Goal: Task Accomplishment & Management: Use online tool/utility

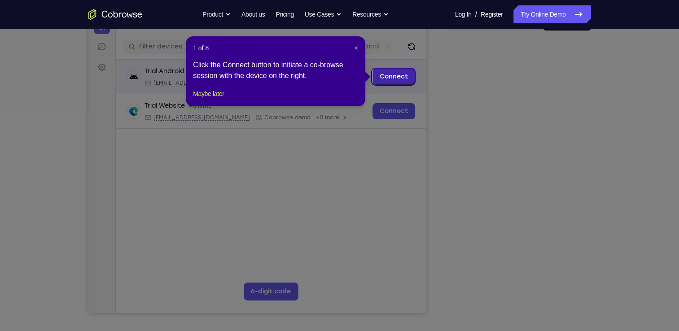
click at [405, 80] on link "Connect" at bounding box center [393, 77] width 43 height 16
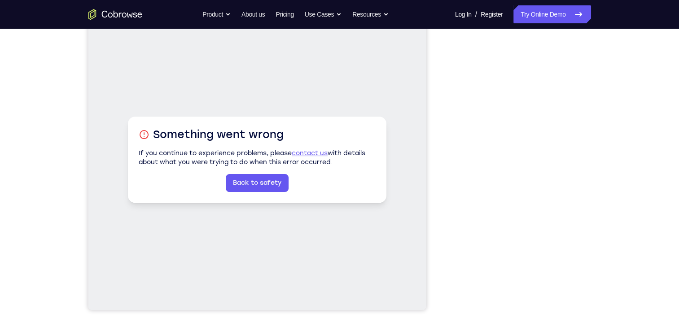
scroll to position [106, 0]
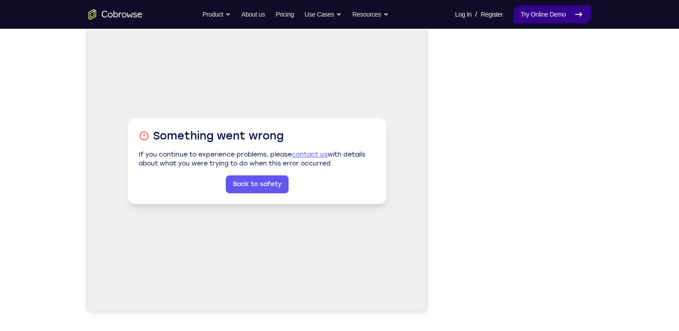
click at [565, 13] on link "Try Online Demo" at bounding box center [551, 14] width 77 height 18
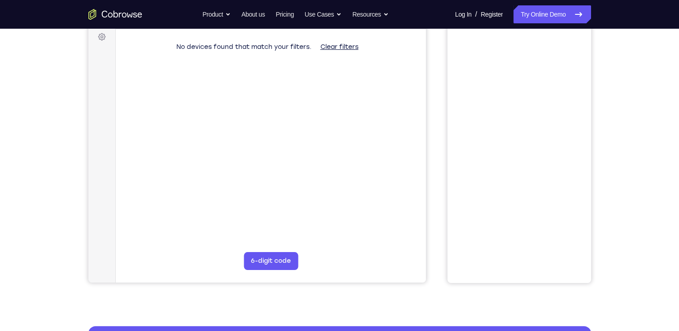
drag, startPoint x: 624, startPoint y: 161, endPoint x: 630, endPoint y: 204, distance: 43.9
click at [630, 204] on div "Your Support Agent Your Customer Web iOS Android Next Steps We’d be happy to gi…" at bounding box center [339, 190] width 679 height 592
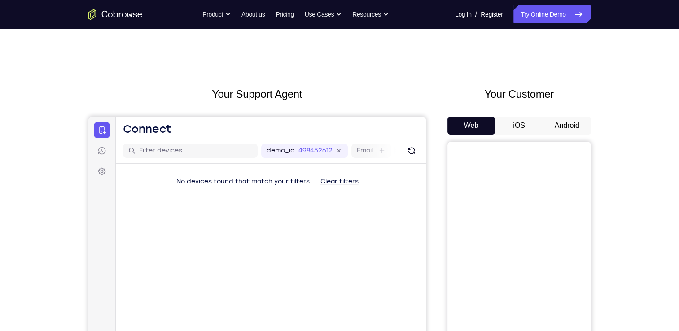
click at [566, 130] on button "Android" at bounding box center [567, 126] width 48 height 18
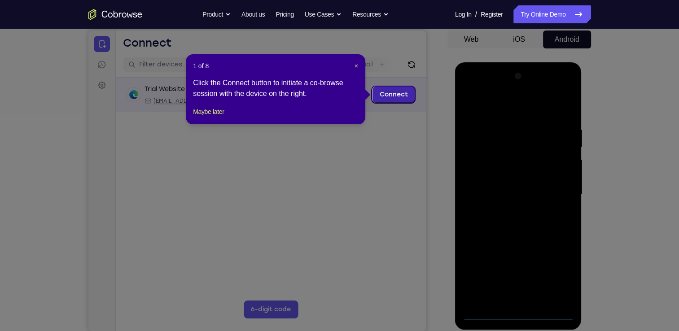
click at [389, 96] on link "Connect" at bounding box center [393, 95] width 43 height 16
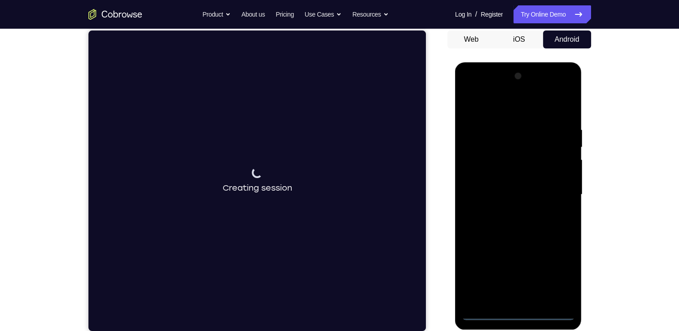
click at [518, 311] on div at bounding box center [518, 194] width 113 height 251
click at [551, 279] on div at bounding box center [518, 194] width 113 height 251
click at [485, 110] on div at bounding box center [518, 194] width 113 height 251
click at [491, 149] on div at bounding box center [518, 194] width 113 height 251
drag, startPoint x: 479, startPoint y: 175, endPoint x: 472, endPoint y: 180, distance: 8.5
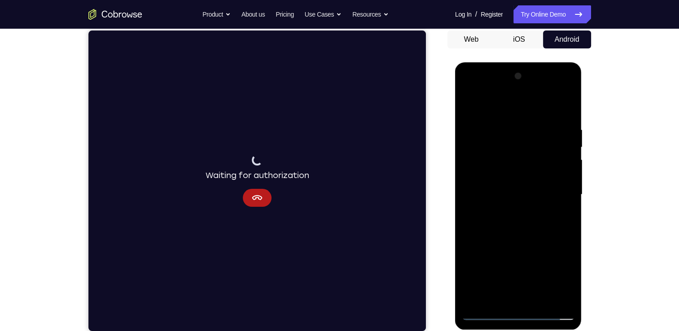
click at [472, 180] on div at bounding box center [518, 194] width 113 height 251
click at [517, 251] on div at bounding box center [518, 194] width 113 height 251
click at [558, 281] on div at bounding box center [518, 194] width 113 height 251
click at [563, 282] on div at bounding box center [518, 194] width 113 height 251
drag, startPoint x: 563, startPoint y: 282, endPoint x: 543, endPoint y: 187, distance: 96.8
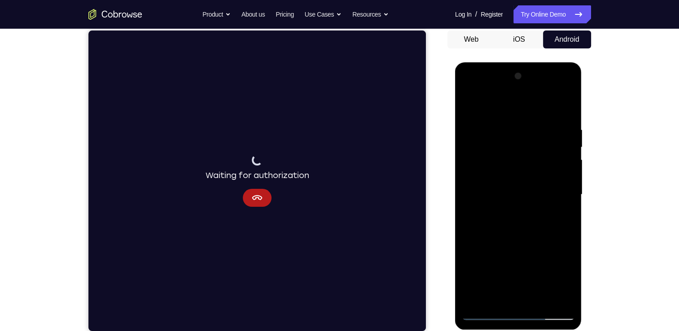
click at [543, 187] on div at bounding box center [518, 194] width 113 height 251
click at [560, 114] on div at bounding box center [518, 194] width 113 height 251
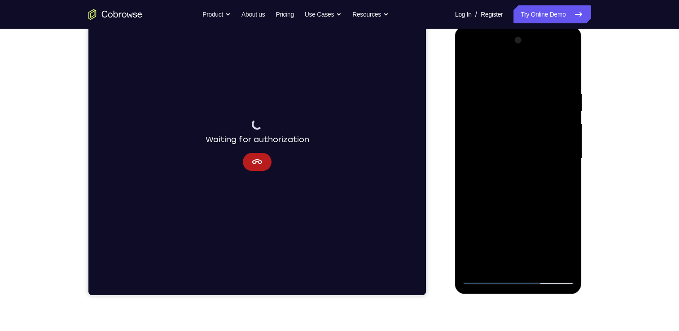
scroll to position [118, 0]
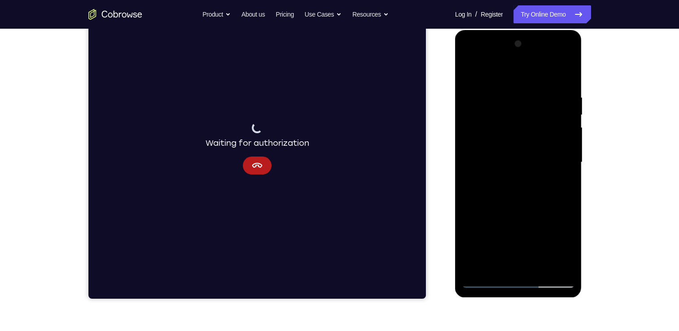
click at [495, 241] on div at bounding box center [518, 162] width 113 height 251
click at [485, 280] on div at bounding box center [518, 162] width 113 height 251
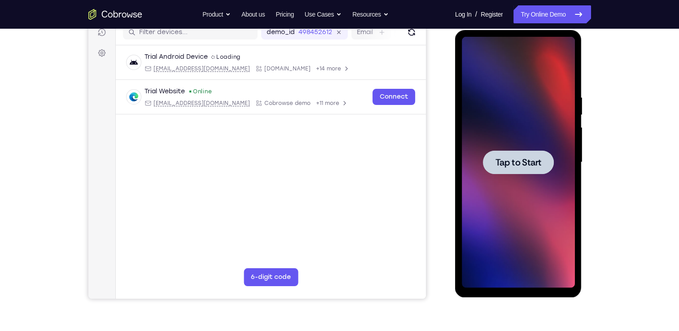
scroll to position [0, 0]
